Goal: Navigation & Orientation: Go to known website

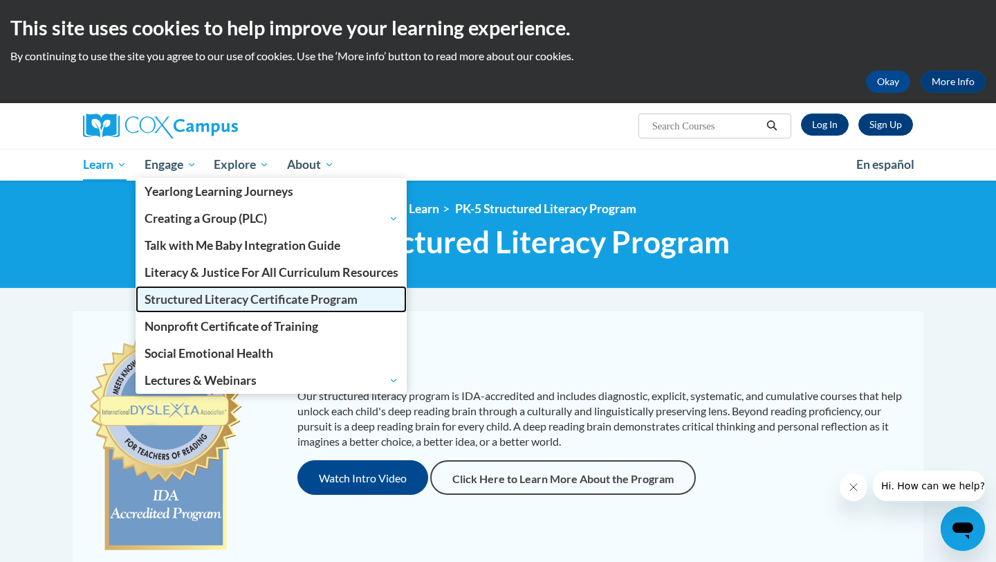
click at [260, 290] on link "Structured Literacy Certificate Program" at bounding box center [272, 299] width 272 height 27
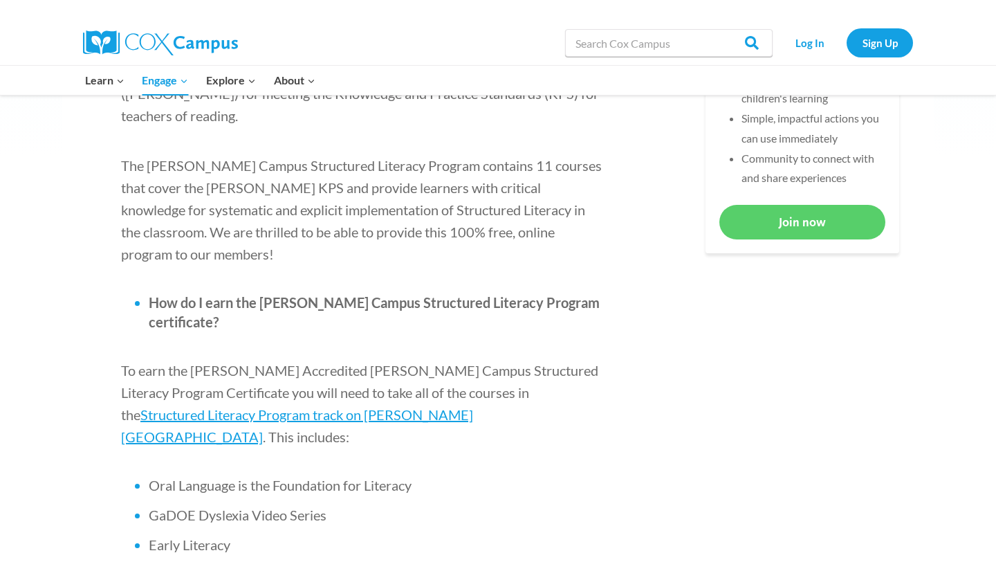
scroll to position [720, 0]
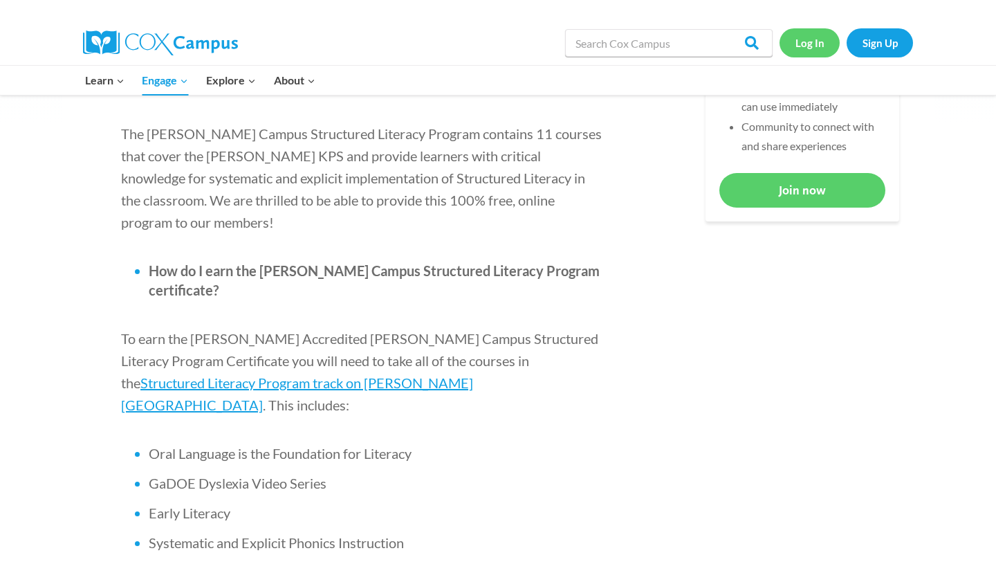
click at [804, 51] on link "Log In" at bounding box center [810, 42] width 60 height 28
